Goal: Ask a question

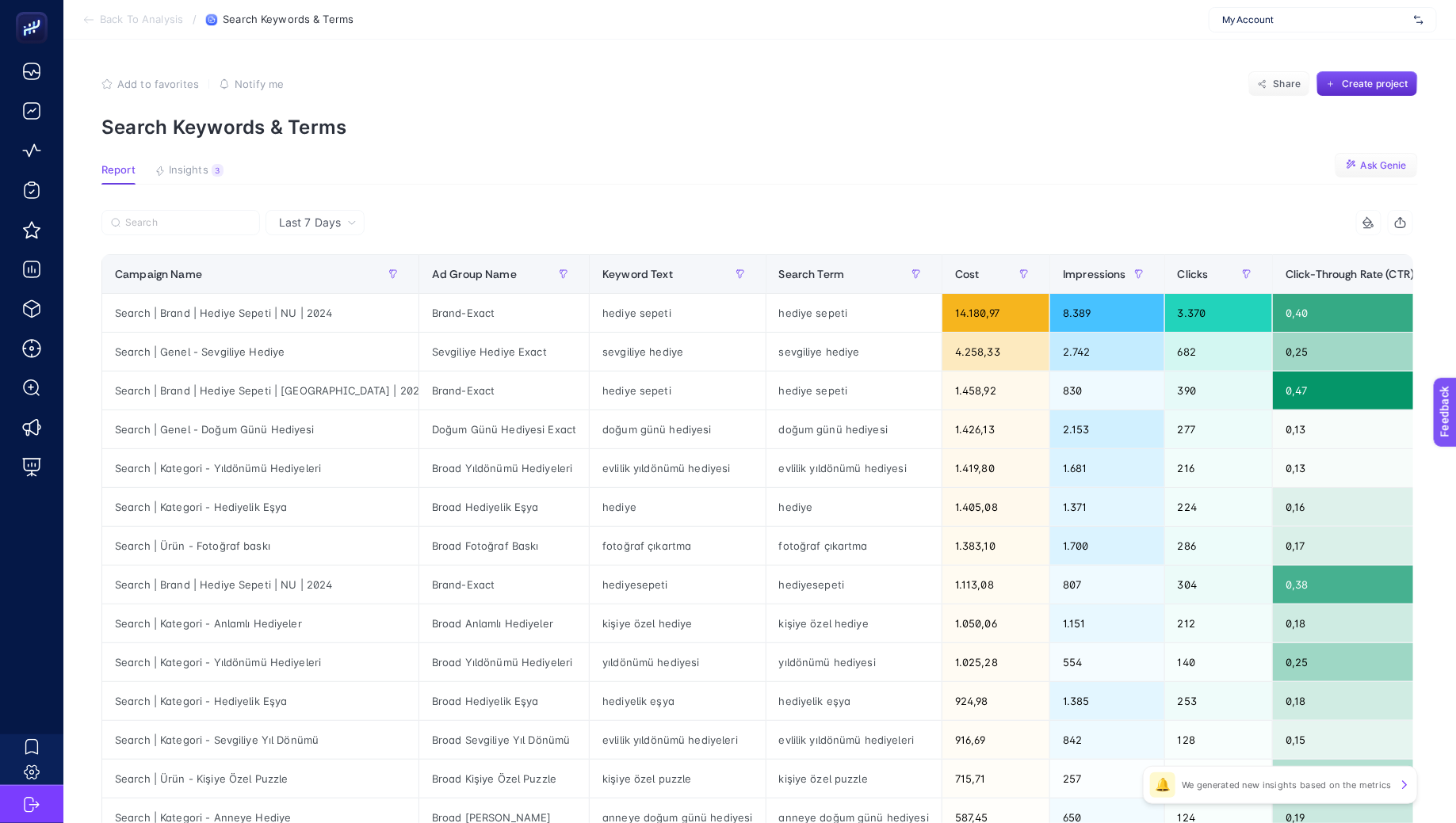
click at [1393, 162] on span "Ask Genie" at bounding box center [1383, 165] width 46 height 13
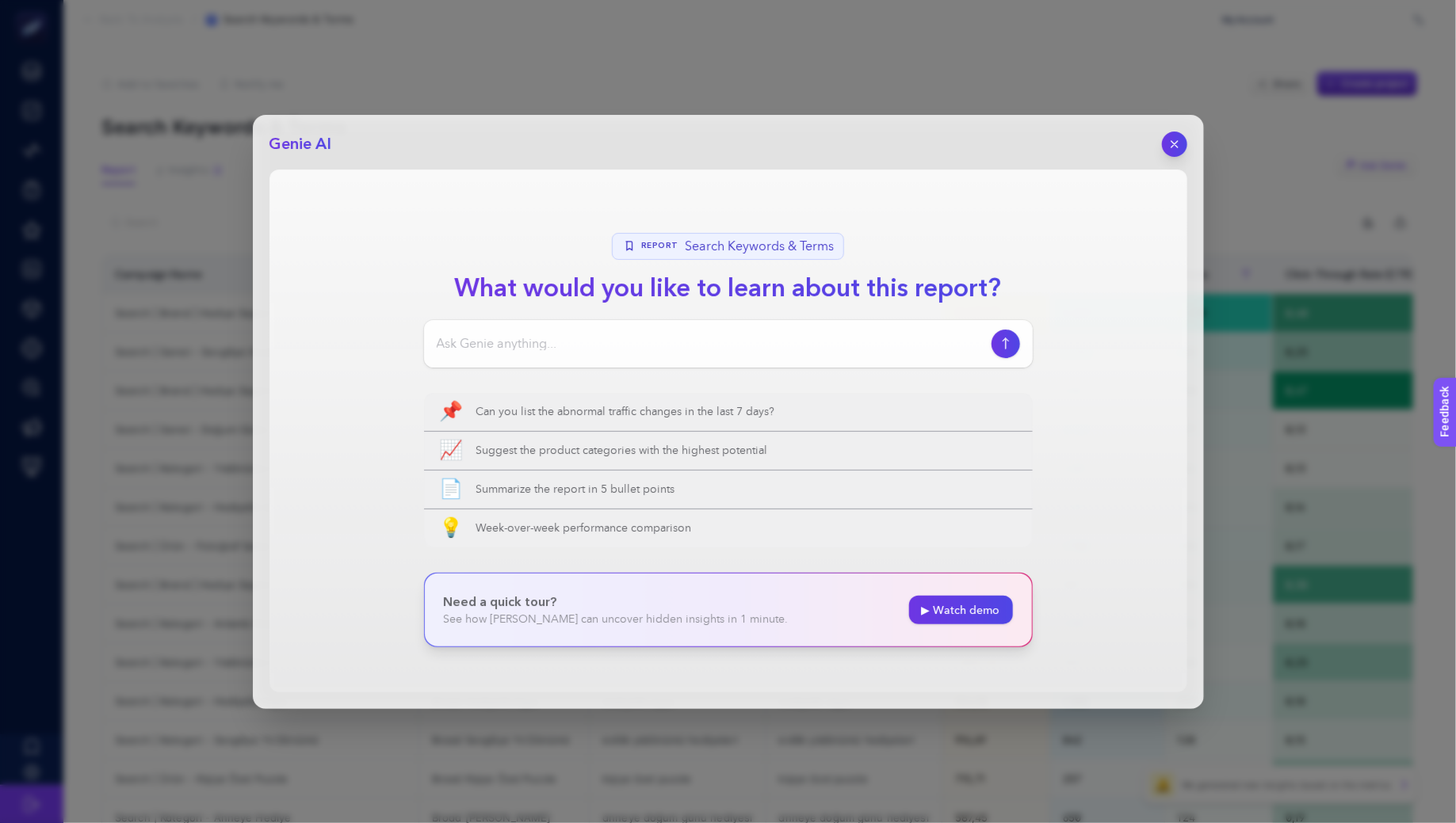
click at [717, 342] on input at bounding box center [711, 344] width 549 height 19
paste input "List the searches where my ads appeared but are unrelated to my targeted keywor…"
type input "List the searches where my ads appeared but are unrelated to my targeted keywor…"
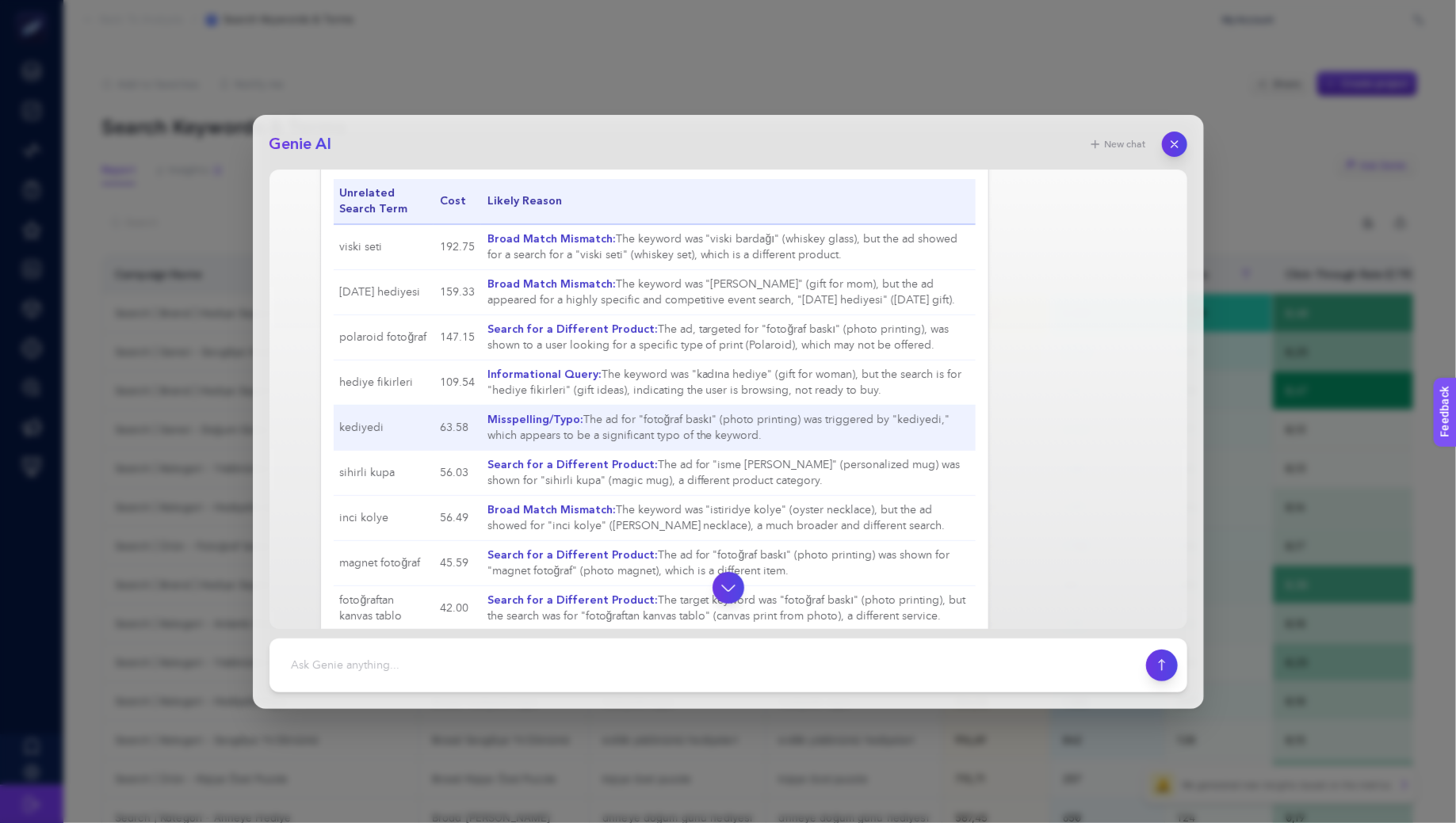
scroll to position [18, 0]
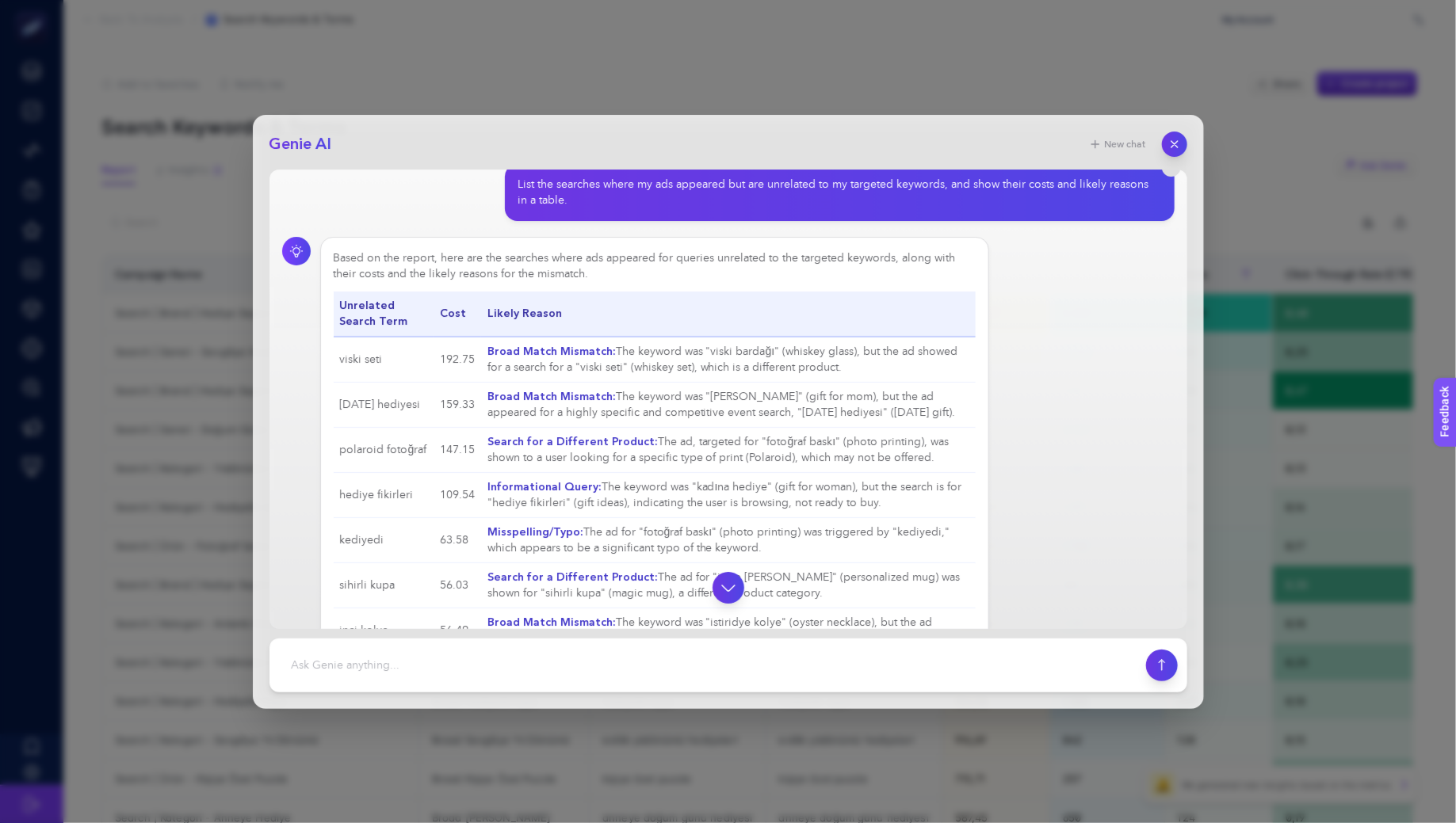
drag, startPoint x: 875, startPoint y: 371, endPoint x: 328, endPoint y: 354, distance: 547.3
click at [328, 354] on div "Based on the report, here are the searches where ads appeared for queries unrel…" at bounding box center [655, 563] width 670 height 652
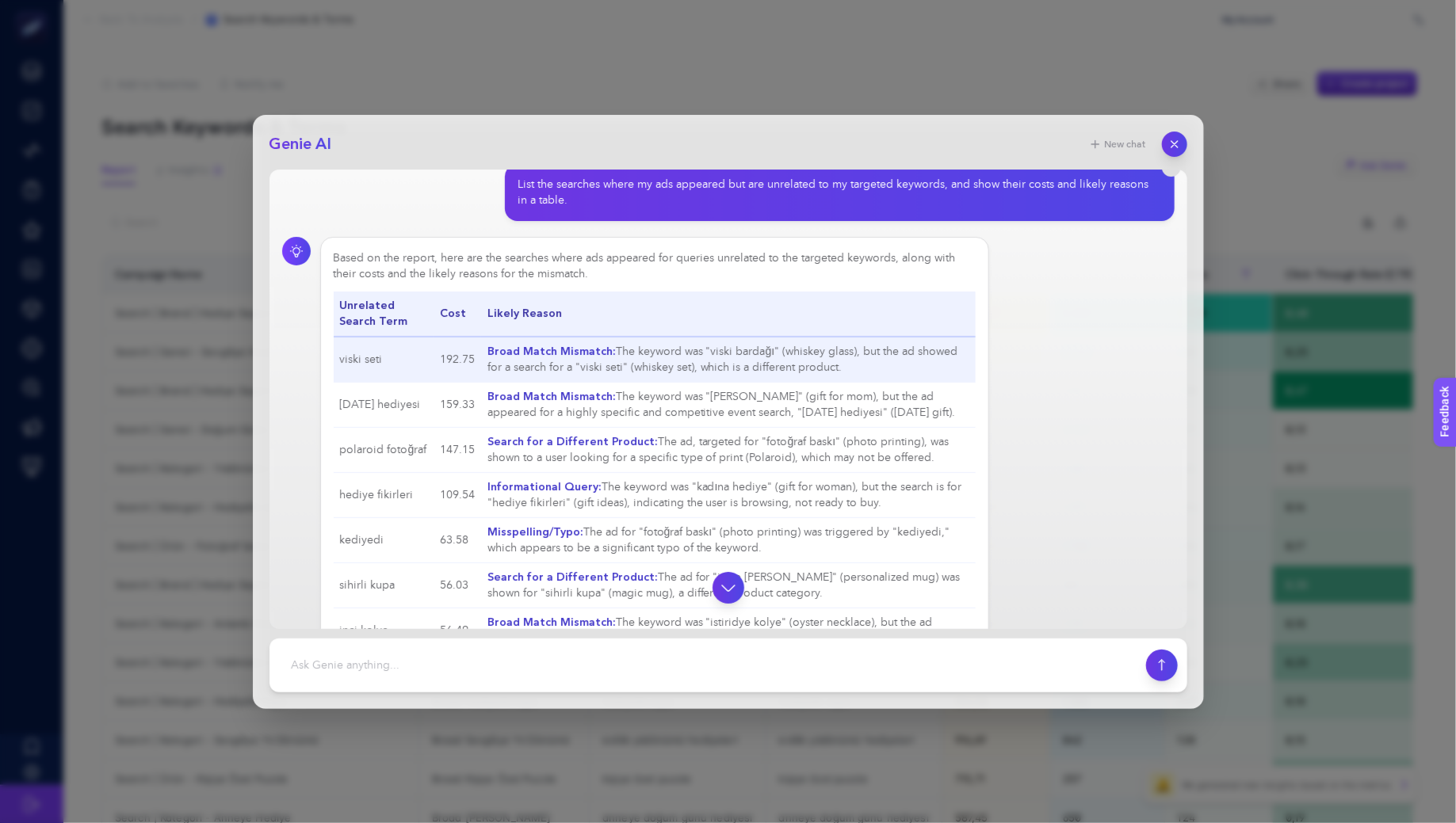
click at [438, 348] on td "192.75" at bounding box center [457, 359] width 47 height 46
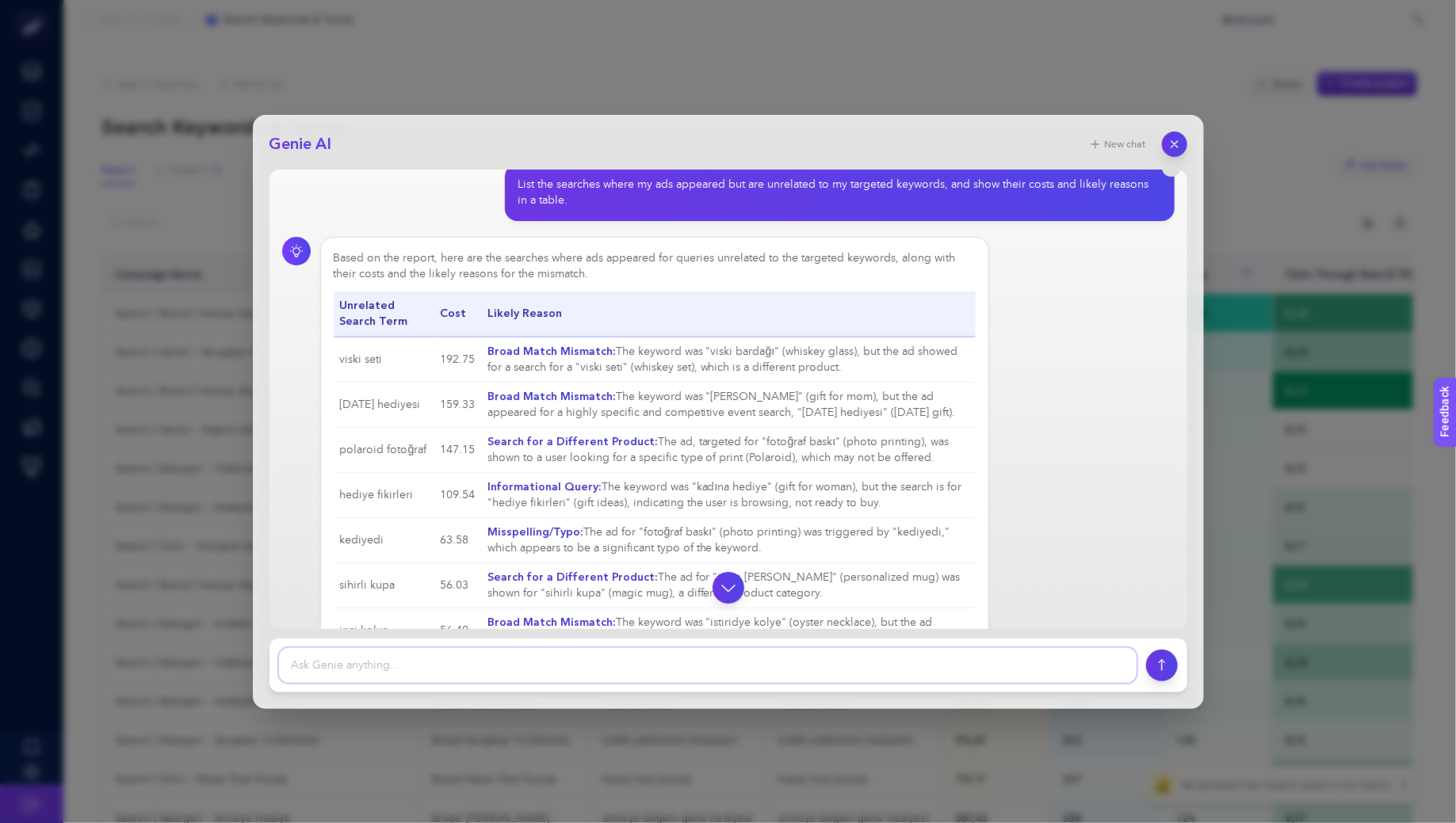
click at [487, 678] on textarea at bounding box center [708, 665] width 858 height 35
type textarea "tabloyu tekrar olusturur musun ?"
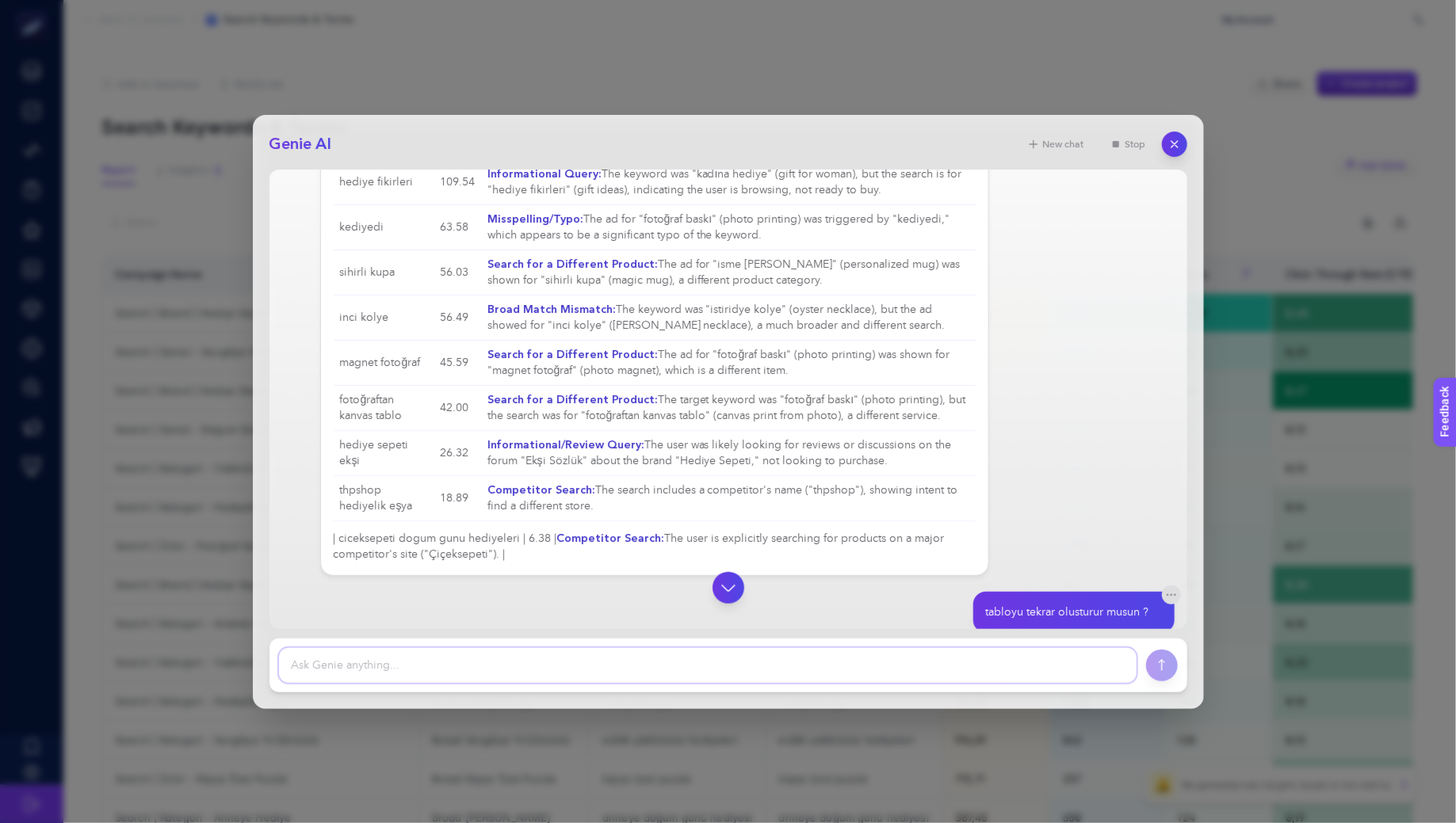
scroll to position [435, 0]
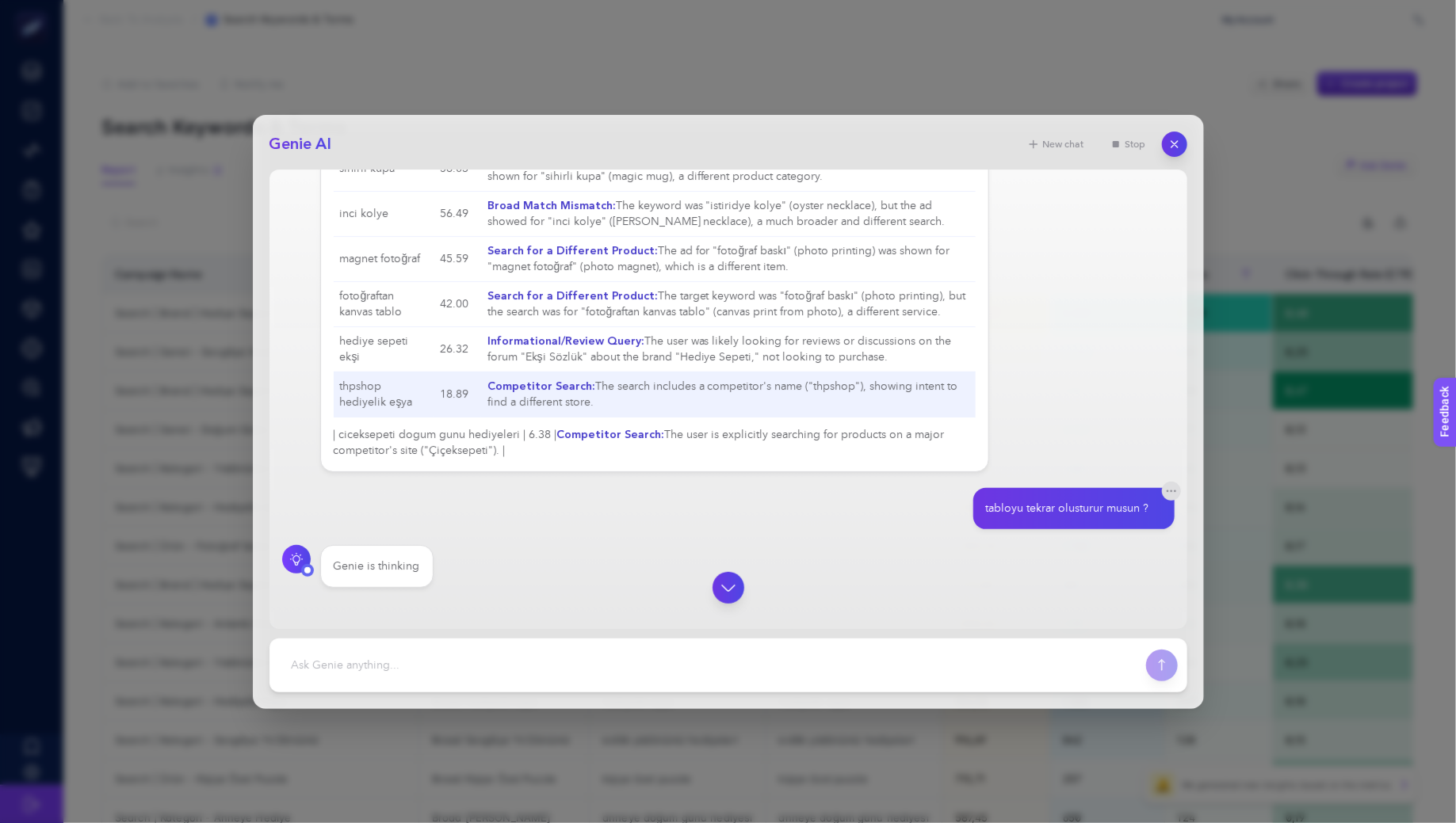
drag, startPoint x: 577, startPoint y: 401, endPoint x: 334, endPoint y: 381, distance: 243.8
click at [334, 381] on tr "thpshop hediyelik eşya 18.89 Competitor Search: The search includes a competito…" at bounding box center [655, 394] width 642 height 45
copy tr "thpshop hediyelik eşya 18.89 Competitor Search: The search includes a competito…"
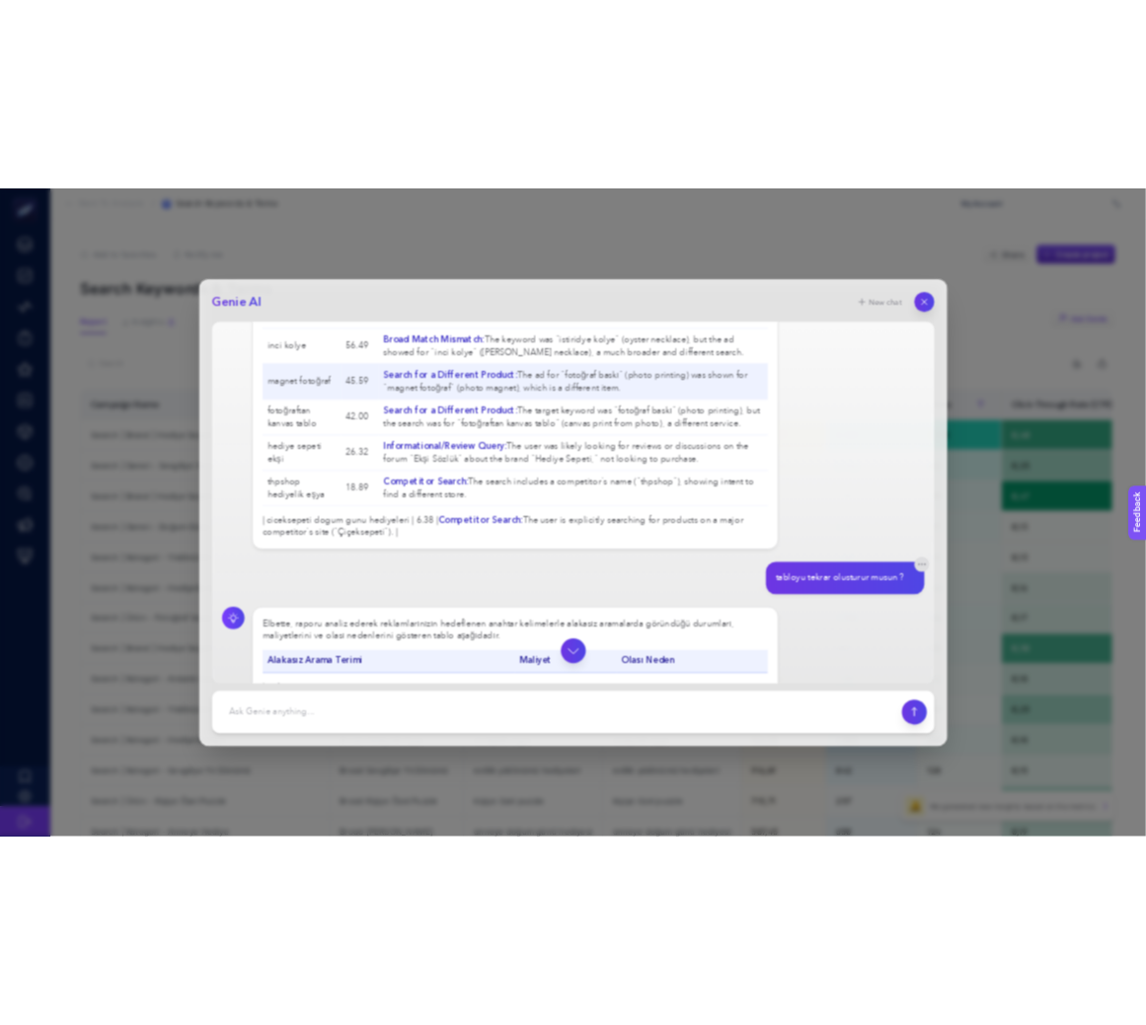
scroll to position [0, 0]
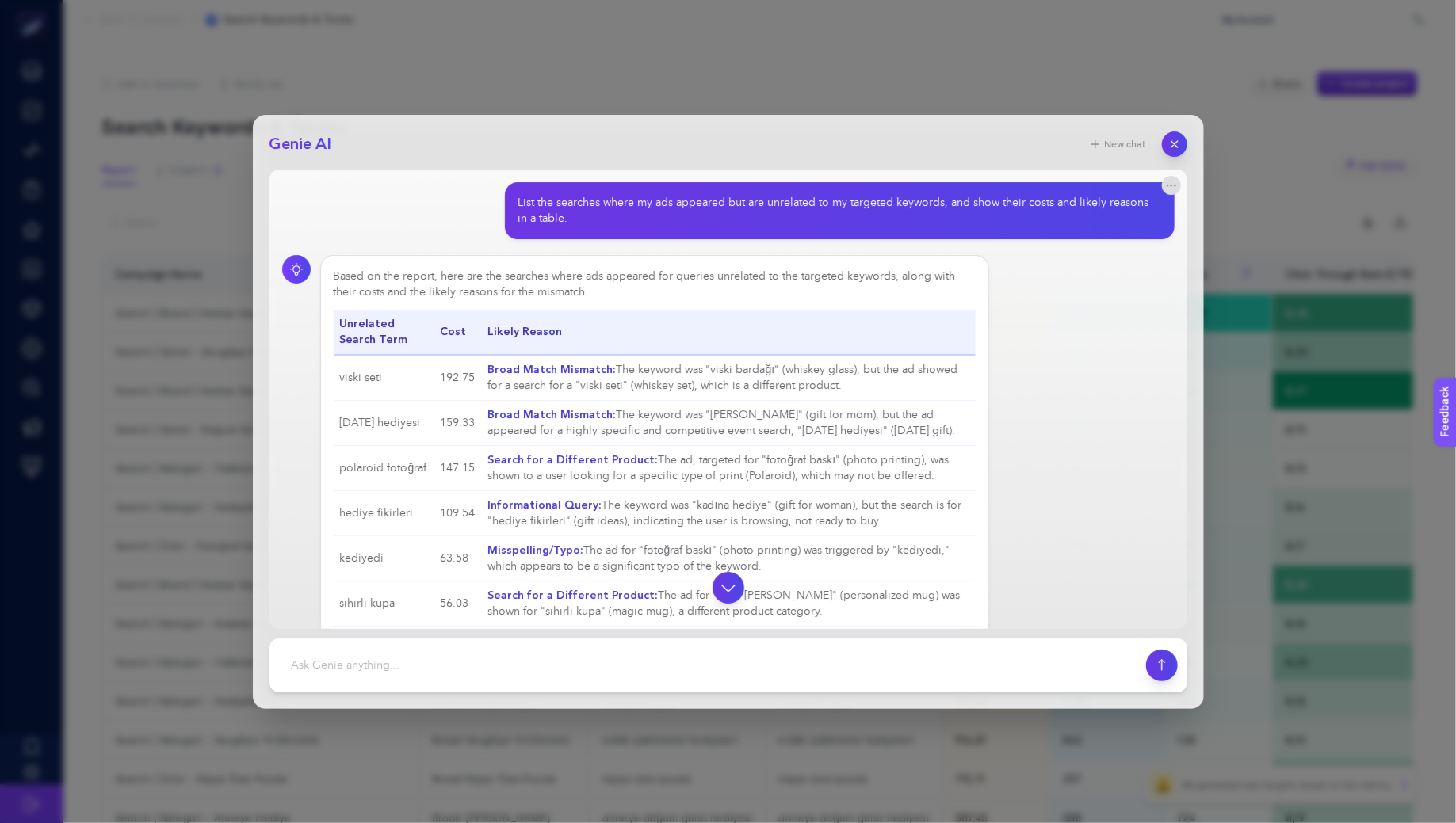
click at [674, 202] on div "List the searches where my ads appeared but are unrelated to my targeted keywor…" at bounding box center [833, 210] width 631 height 31
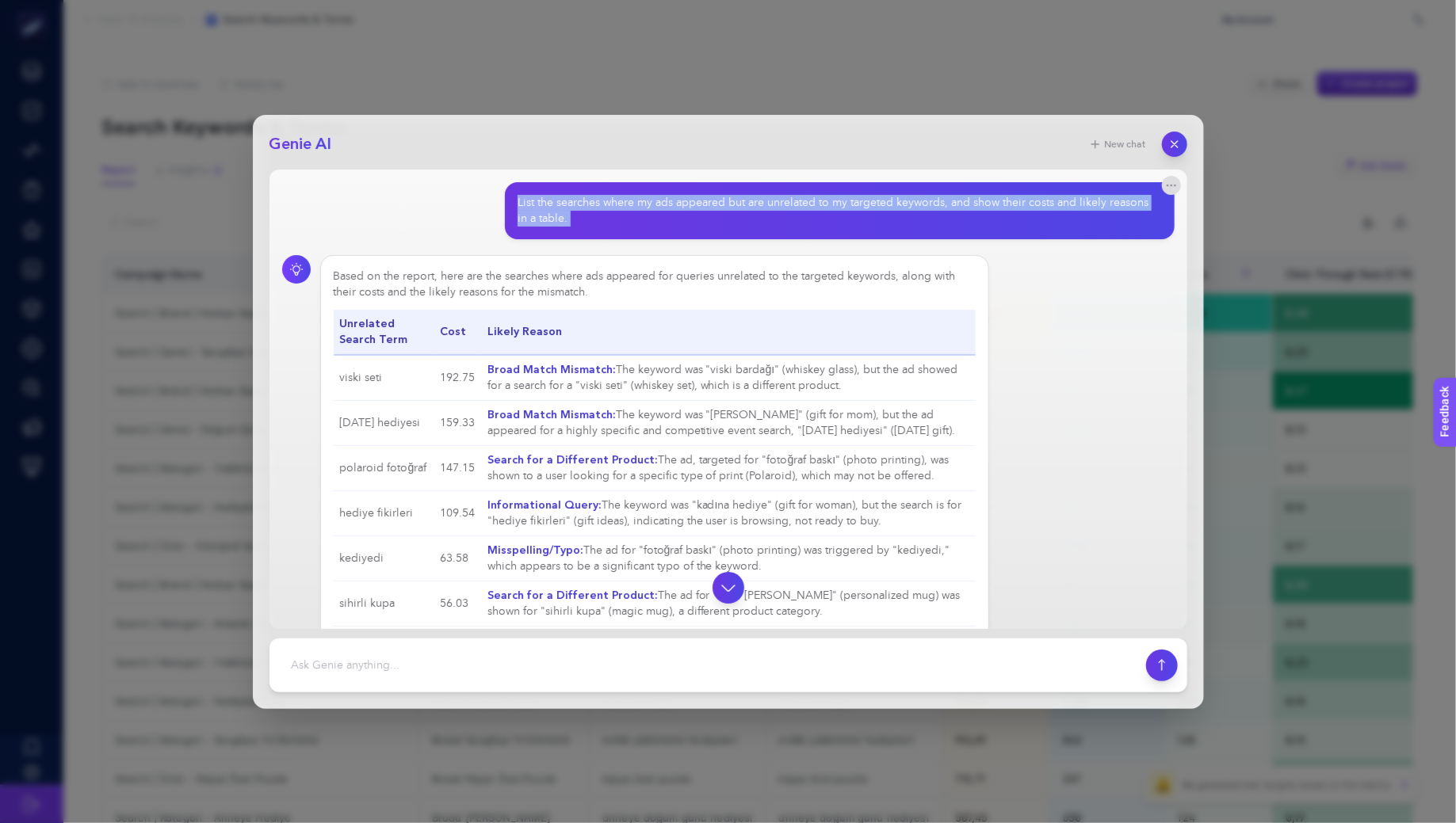
click at [674, 202] on div "List the searches where my ads appeared but are unrelated to my targeted keywor…" at bounding box center [833, 210] width 631 height 31
copy section "List the searches where my ads appeared but are unrelated to my targeted keywor…"
